Goal: Navigation & Orientation: Find specific page/section

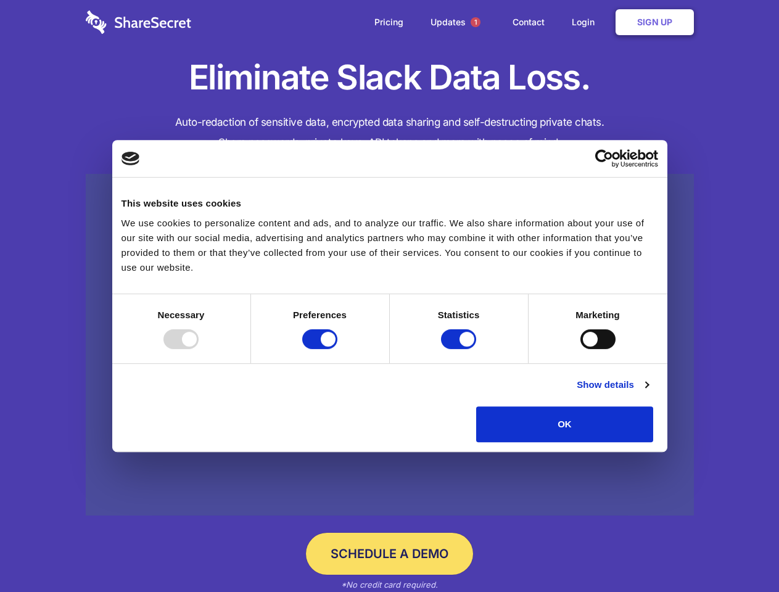
click at [199, 349] on div at bounding box center [180, 339] width 35 height 20
click at [337, 349] on input "Preferences" at bounding box center [319, 339] width 35 height 20
checkbox input "false"
click at [460, 349] on input "Statistics" at bounding box center [458, 339] width 35 height 20
checkbox input "false"
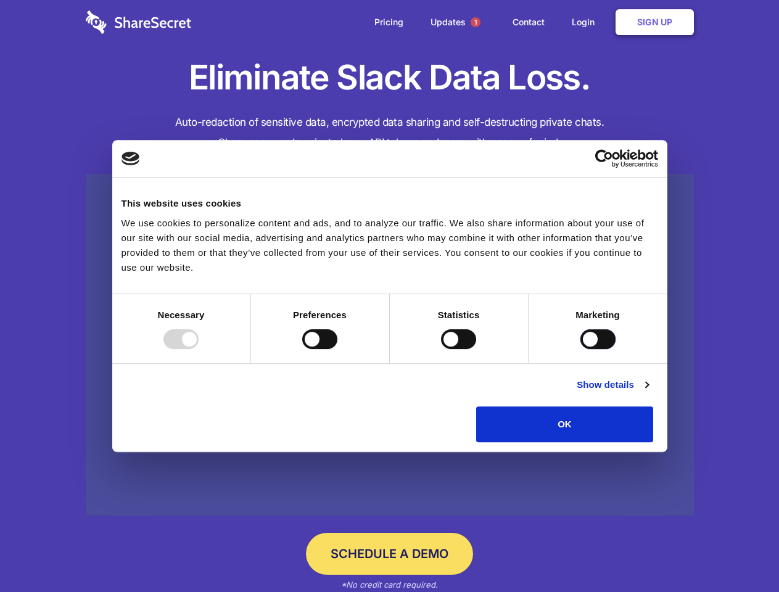
click at [580, 349] on input "Marketing" at bounding box center [597, 339] width 35 height 20
checkbox input "true"
click at [648, 392] on link "Show details" at bounding box center [613, 384] width 72 height 15
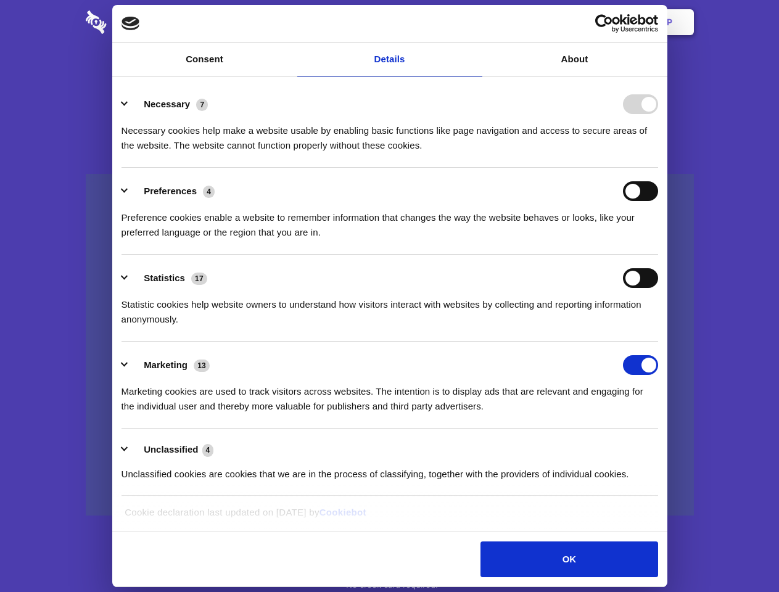
click at [658, 168] on li "Necessary 7 Necessary cookies help make a website usable by enabling basic func…" at bounding box center [389, 124] width 537 height 87
click at [475, 22] on span "1" at bounding box center [476, 22] width 10 height 10
